Goal: Transaction & Acquisition: Purchase product/service

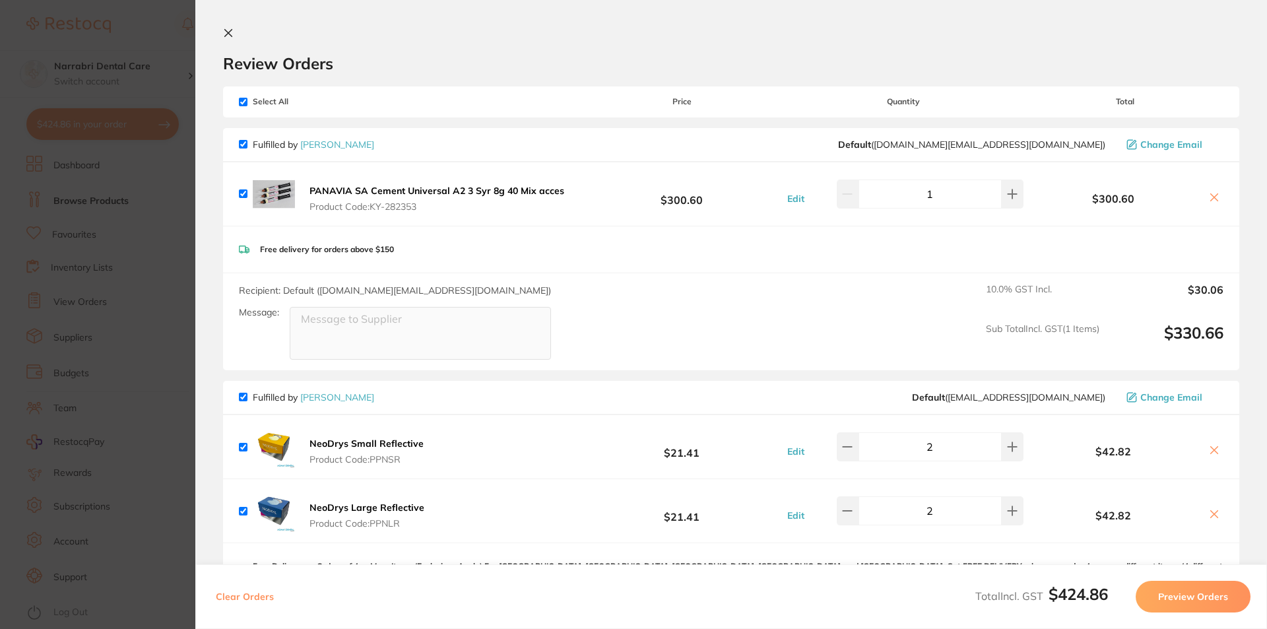
click at [225, 30] on icon at bounding box center [228, 33] width 7 height 7
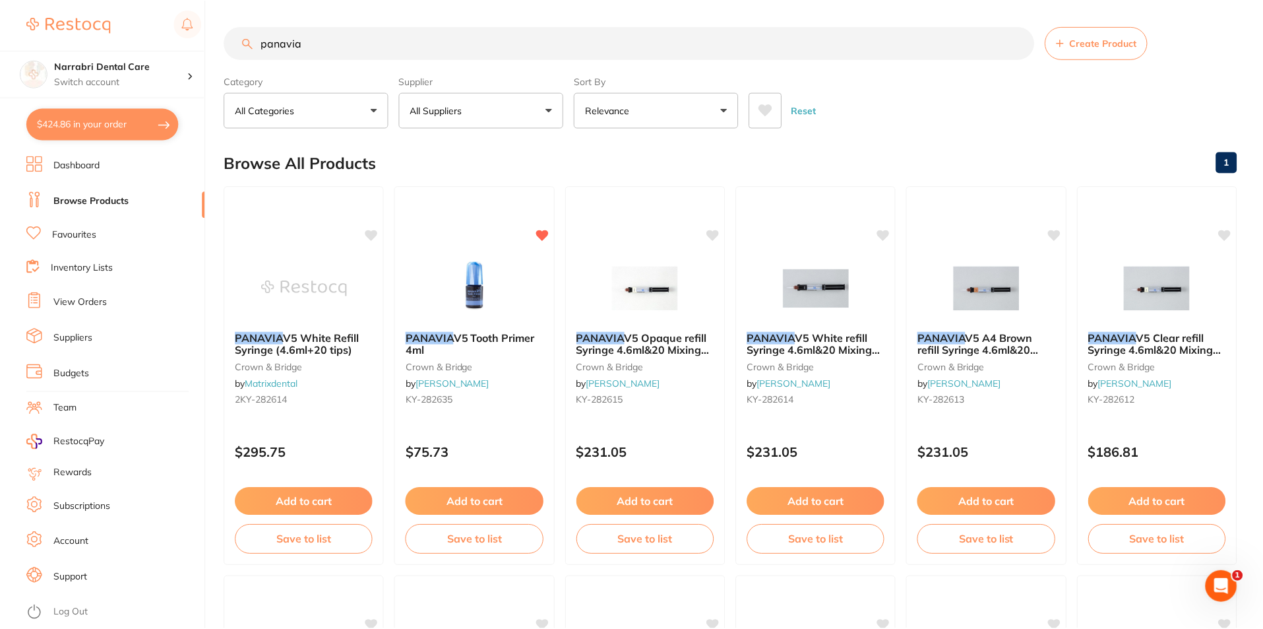
scroll to position [9, 0]
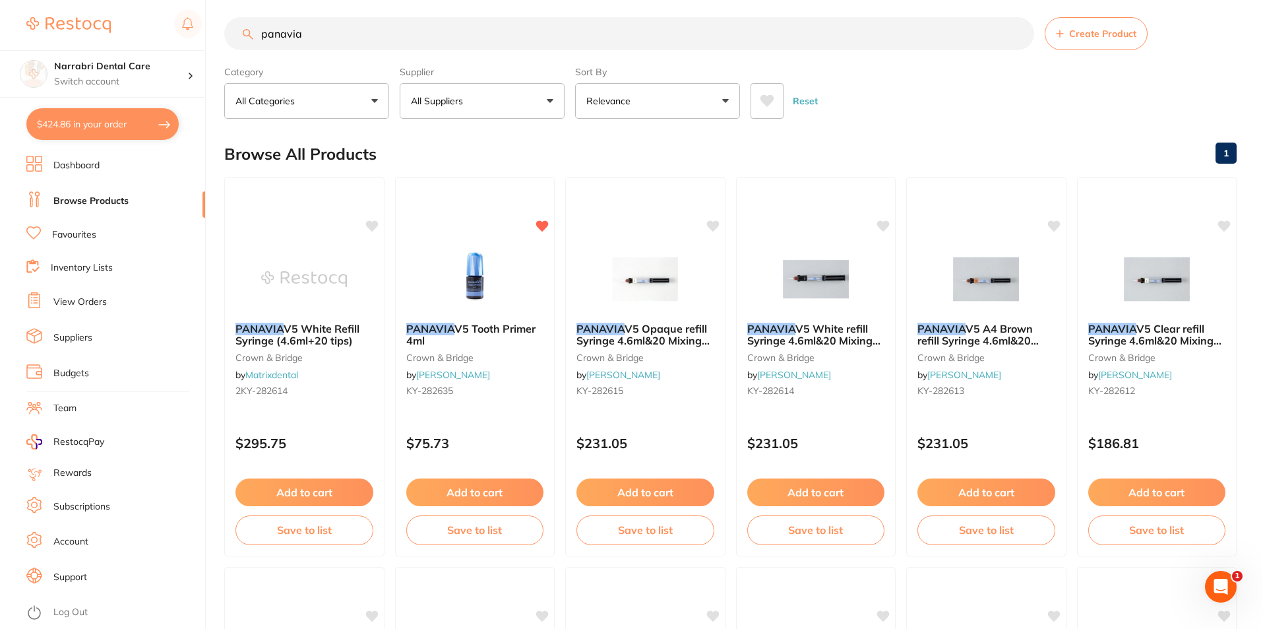
drag, startPoint x: 328, startPoint y: 39, endPoint x: 90, endPoint y: 30, distance: 237.6
click at [94, 30] on div "$424.86 Narrabri Dental Care Switch account Narrabri Dental Care Experteeth Den…" at bounding box center [631, 305] width 1263 height 629
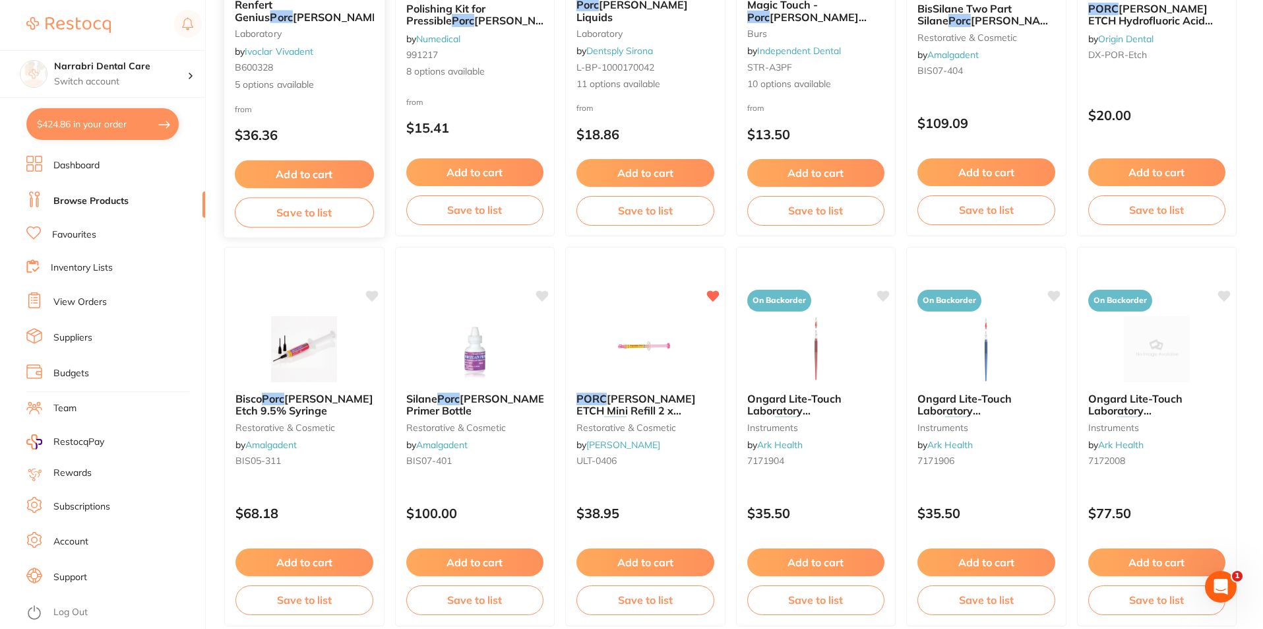
scroll to position [330, 0]
type input "porc"
click at [654, 365] on img at bounding box center [645, 347] width 86 height 67
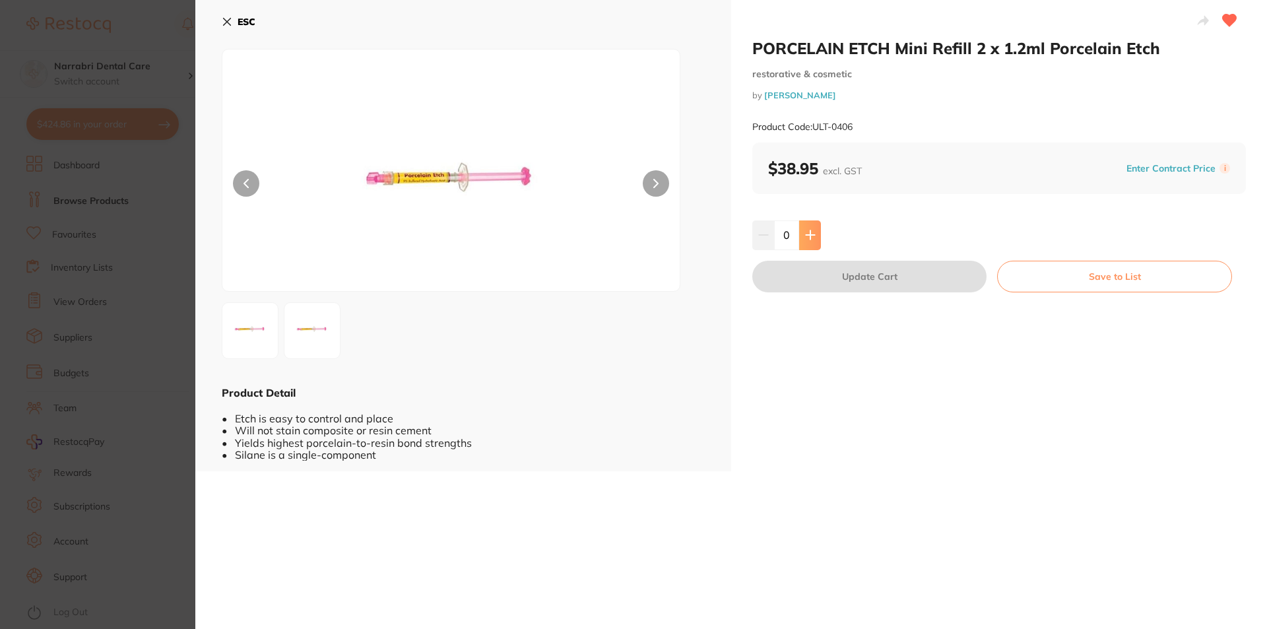
click at [820, 234] on div "0" at bounding box center [998, 234] width 493 height 29
click at [816, 232] on button at bounding box center [810, 234] width 22 height 29
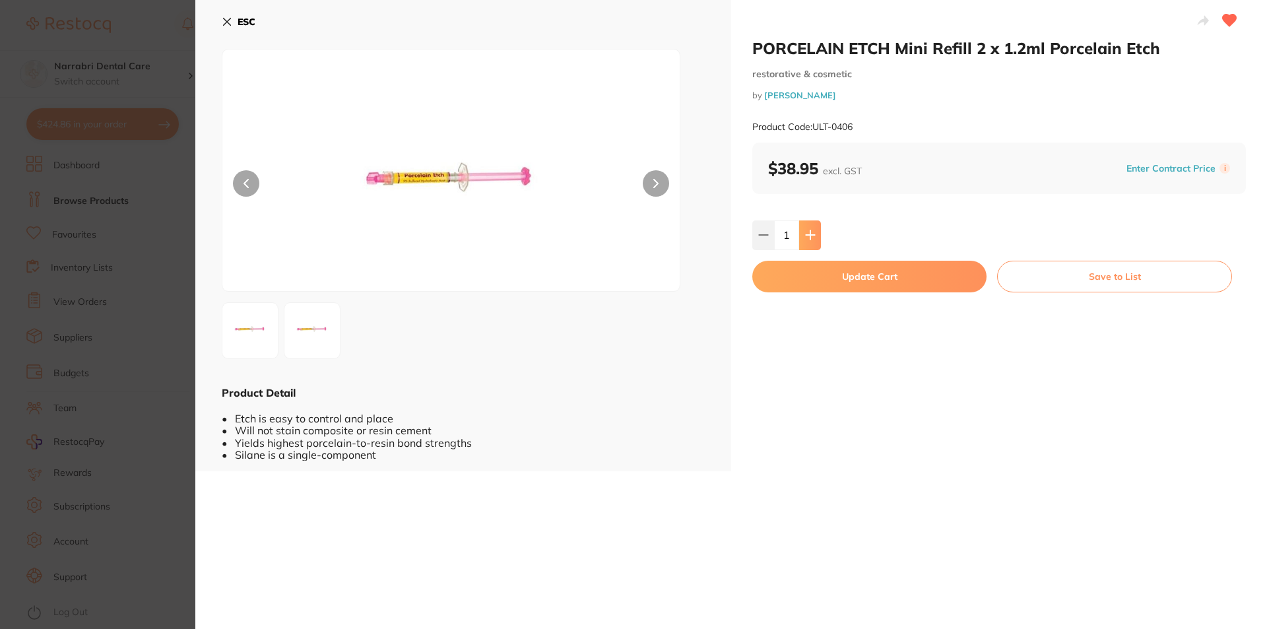
click at [815, 232] on button at bounding box center [810, 234] width 22 height 29
type input "2"
click at [808, 263] on button "Update Cart" at bounding box center [869, 277] width 234 height 32
checkbox input "false"
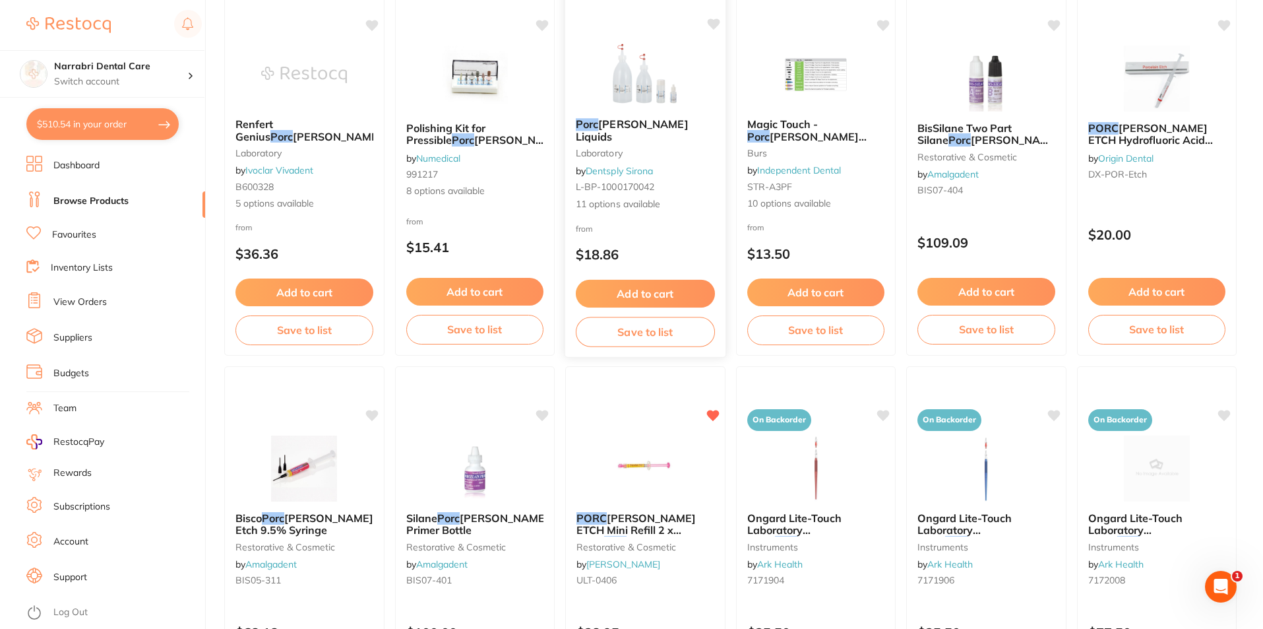
scroll to position [66, 0]
